Goal: Complete application form

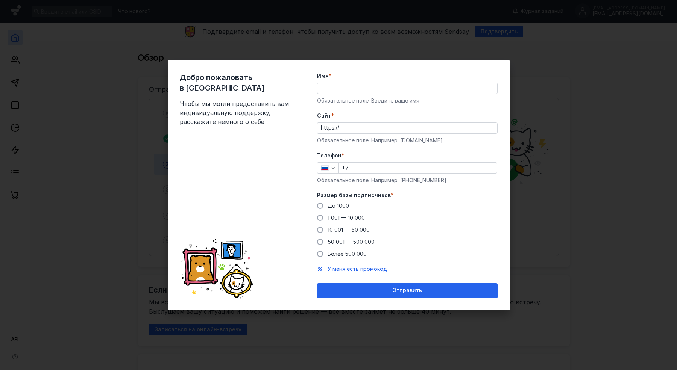
click at [346, 80] on div "Имя * Обязательное поле. Введите ваше имя" at bounding box center [407, 88] width 180 height 32
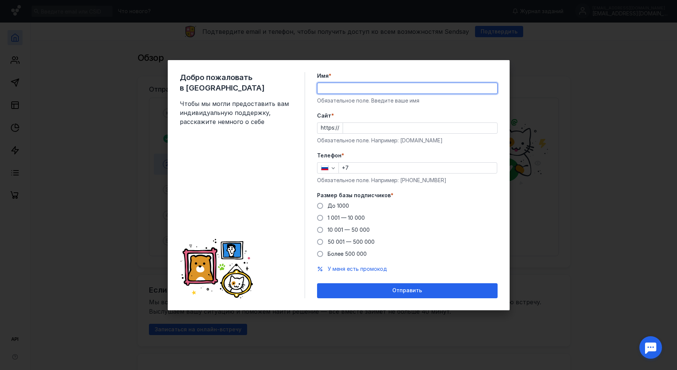
click at [332, 90] on input "Имя *" at bounding box center [407, 88] width 180 height 11
click at [354, 70] on div "Добро пожаловать в Sendsay Чтобы мы могли предоставить вам индивидуальную подде…" at bounding box center [339, 185] width 342 height 250
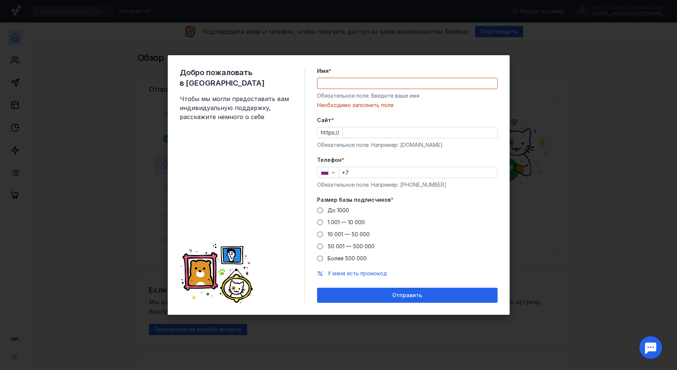
click at [350, 83] on input "Имя *" at bounding box center [407, 83] width 180 height 11
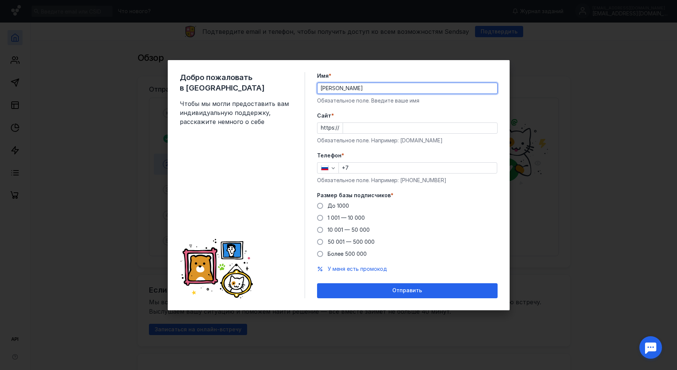
type input "[PERSON_NAME]"
click at [360, 116] on label "Cайт *" at bounding box center [407, 116] width 180 height 8
click at [360, 123] on input "Cайт *" at bounding box center [420, 128] width 154 height 11
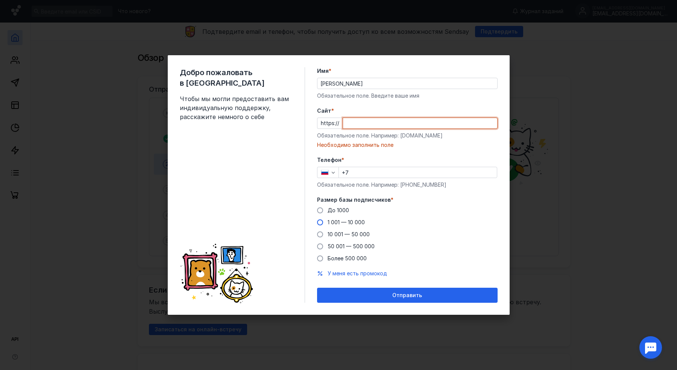
click at [360, 222] on span "1 001 — 10 000" at bounding box center [345, 222] width 37 height 6
click at [0, 0] on input "1 001 — 10 000" at bounding box center [0, 0] width 0 height 0
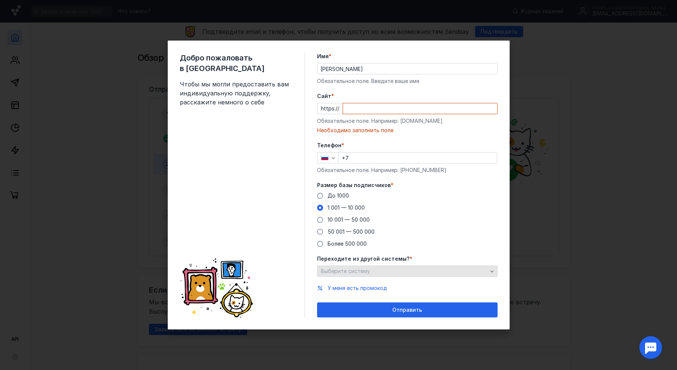
click at [360, 269] on span "Выберите систему" at bounding box center [345, 271] width 49 height 6
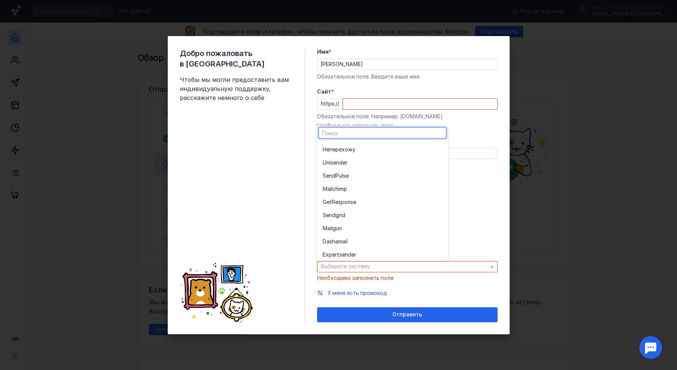
click at [278, 172] on div "Добро пожаловать в Sendsay Чтобы мы могли предоставить вам индивидуальную подде…" at bounding box center [242, 185] width 125 height 274
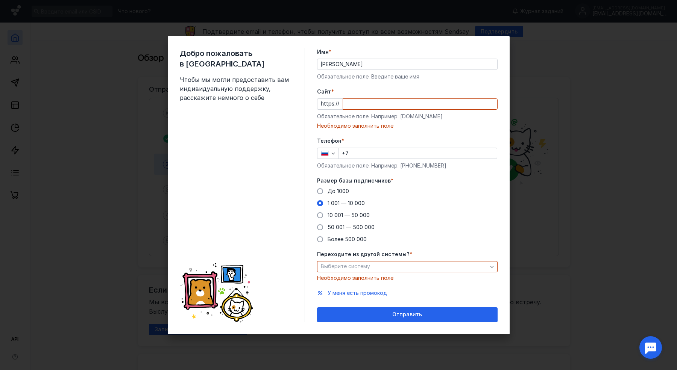
click at [374, 260] on div "Переходите из другой системы? * Выберите систему Необходимо заполнить поле" at bounding box center [407, 266] width 180 height 31
click at [366, 264] on span "Выберите систему" at bounding box center [345, 266] width 49 height 6
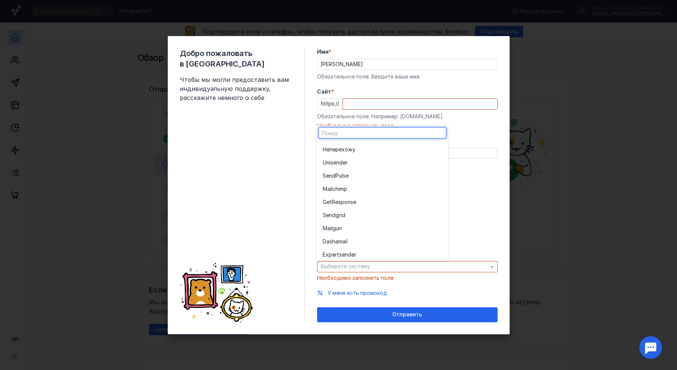
click at [298, 167] on div "Добро пожаловать в Sendsay Чтобы мы могли предоставить вам индивидуальную подде…" at bounding box center [242, 185] width 125 height 274
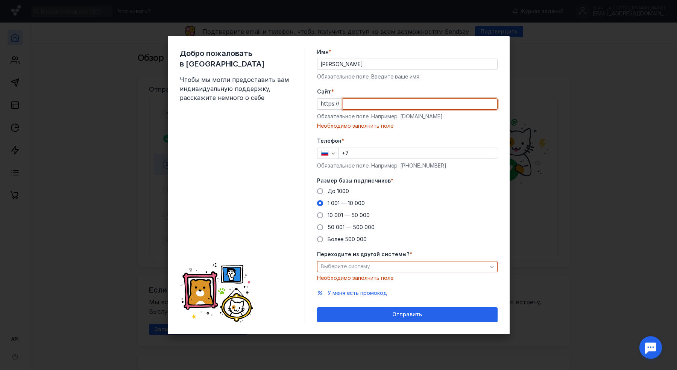
click at [371, 108] on input "Cайт *" at bounding box center [420, 104] width 154 height 11
paste input "[DOMAIN_NAME]"
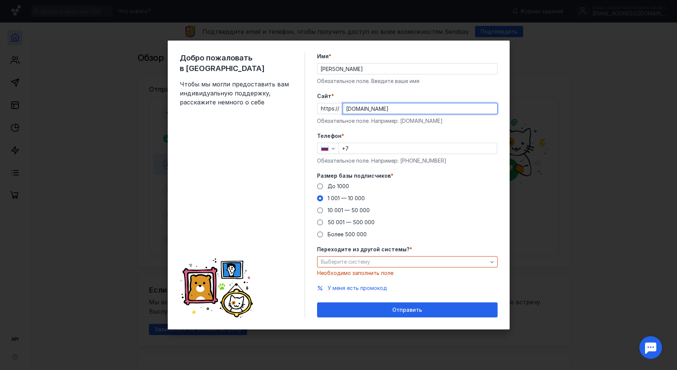
type input "[DOMAIN_NAME]"
click at [273, 155] on div "Добро пожаловать в Sendsay Чтобы мы могли предоставить вам индивидуальную подде…" at bounding box center [242, 185] width 125 height 265
click at [408, 151] on input "+7" at bounding box center [418, 148] width 158 height 11
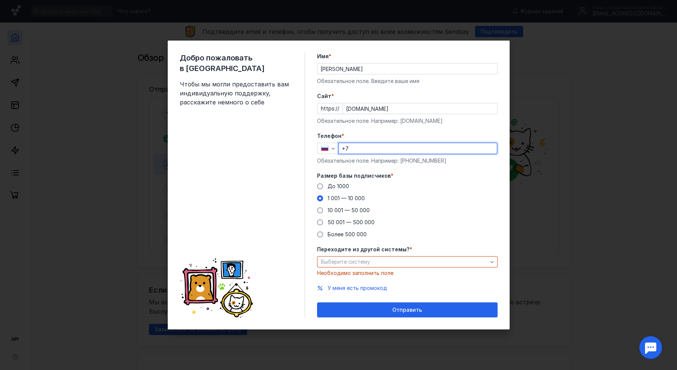
paste input "[PHONE_NUMBER]"
type input "[PHONE_NUMBER]"
click at [259, 159] on div "Добро пожаловать в Sendsay Чтобы мы могли предоставить вам индивидуальную подде…" at bounding box center [242, 185] width 125 height 265
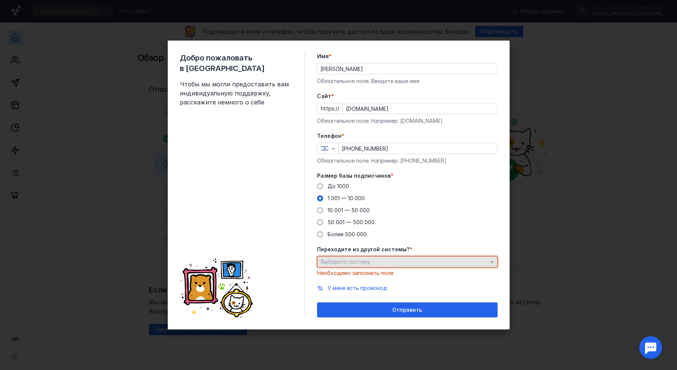
click at [355, 260] on span "Выберите систему" at bounding box center [345, 262] width 49 height 6
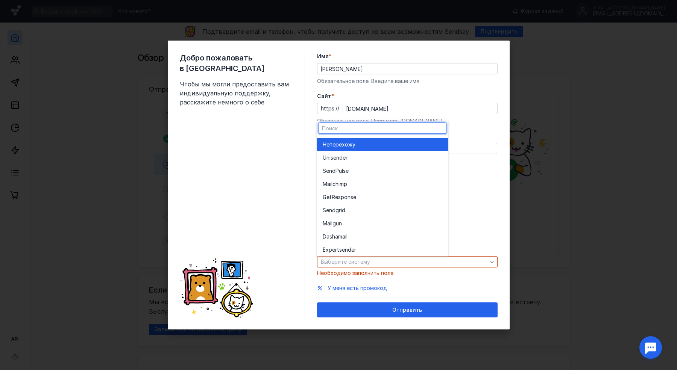
click at [342, 144] on span "перехожу" at bounding box center [342, 145] width 26 height 8
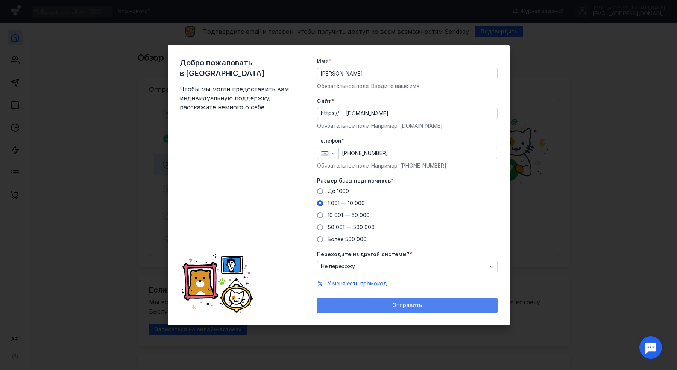
click at [390, 303] on div "Отправить" at bounding box center [407, 305] width 173 height 6
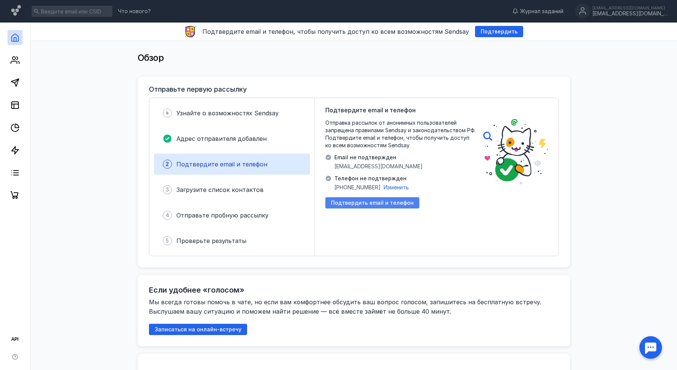
click at [363, 207] on div "Подтвердить email и телефон" at bounding box center [372, 202] width 94 height 11
